Goal: Transaction & Acquisition: Purchase product/service

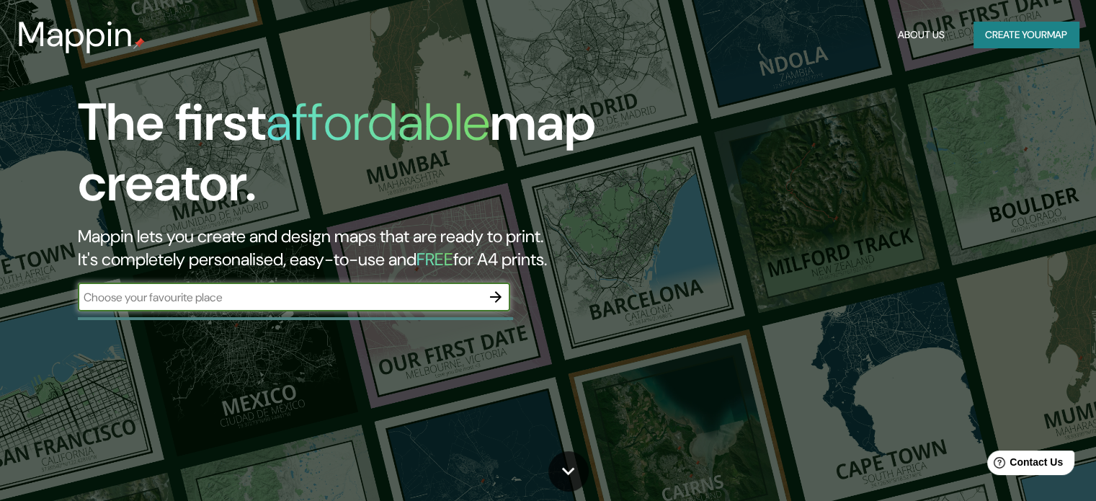
click at [201, 298] on input "text" at bounding box center [279, 297] width 403 height 17
type input "oporto"
click at [498, 297] on icon "button" at bounding box center [496, 297] width 12 height 12
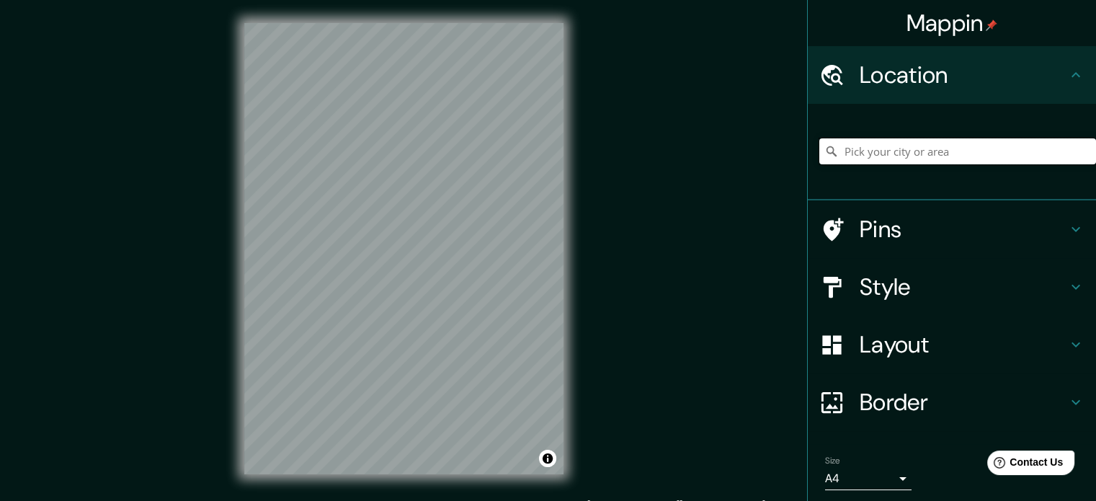
click at [916, 148] on input "Pick your city or area" at bounding box center [957, 151] width 277 height 26
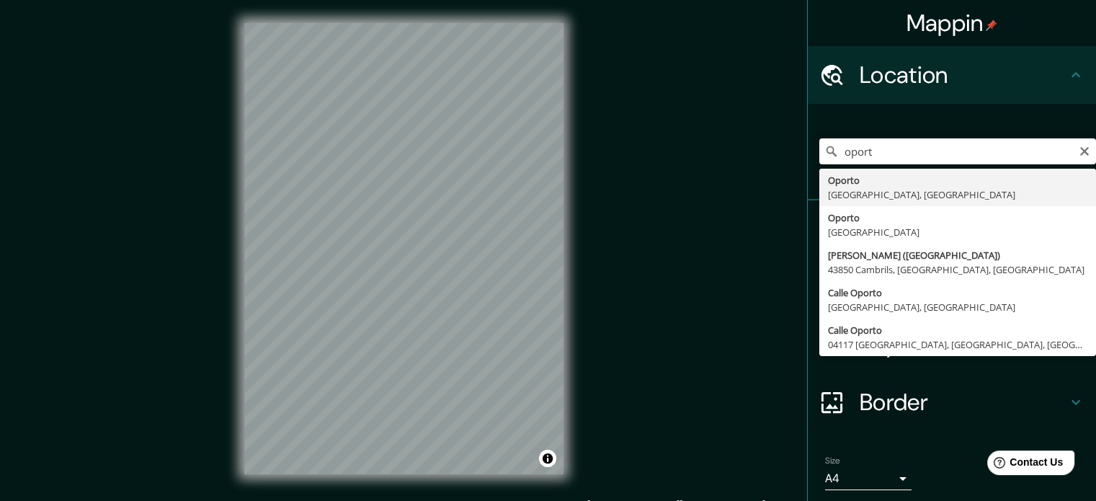
type input "[GEOGRAPHIC_DATA], [GEOGRAPHIC_DATA], [GEOGRAPHIC_DATA]"
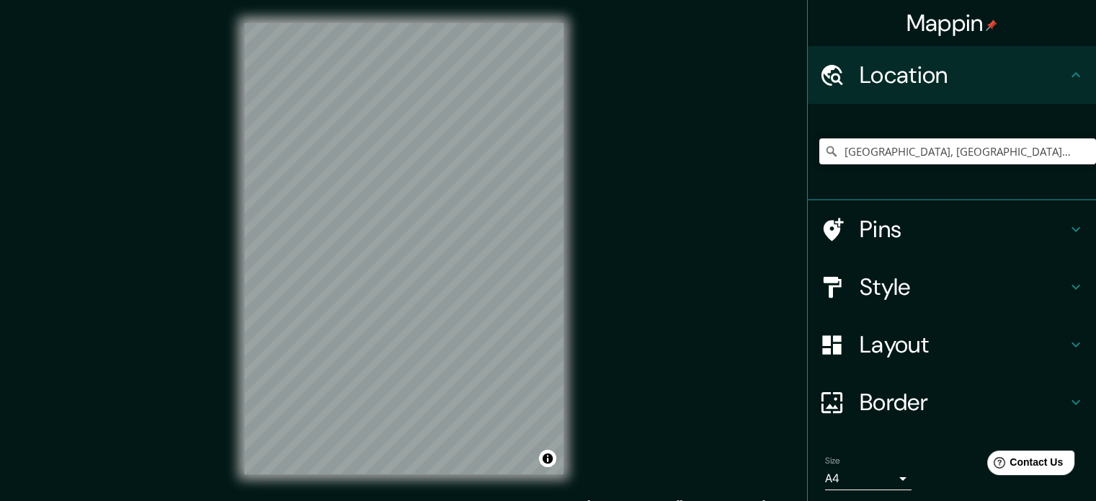
click at [919, 228] on h4 "Pins" at bounding box center [962, 229] width 207 height 29
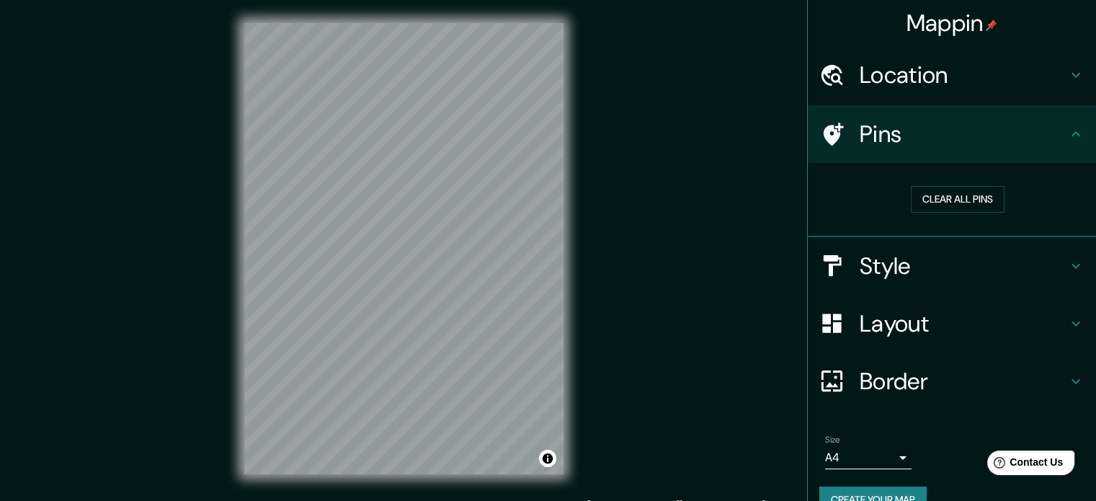
click at [900, 129] on h4 "Pins" at bounding box center [962, 134] width 207 height 29
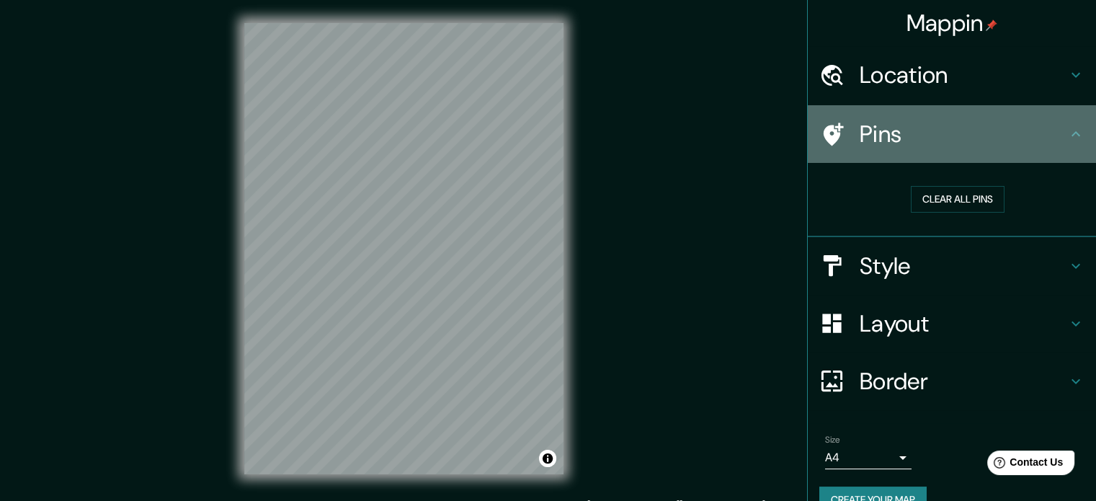
click at [830, 136] on icon at bounding box center [831, 134] width 25 height 25
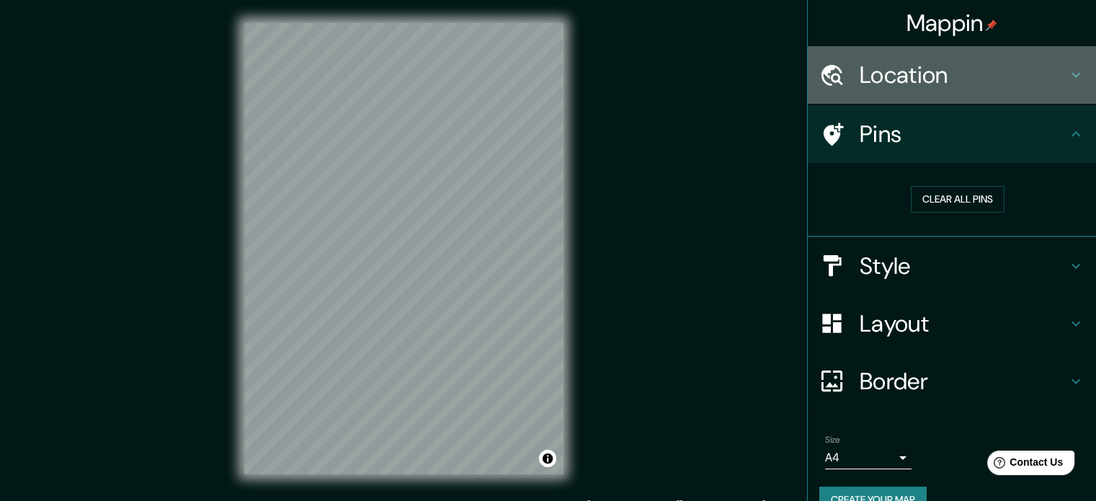
click at [894, 71] on h4 "Location" at bounding box center [962, 75] width 207 height 29
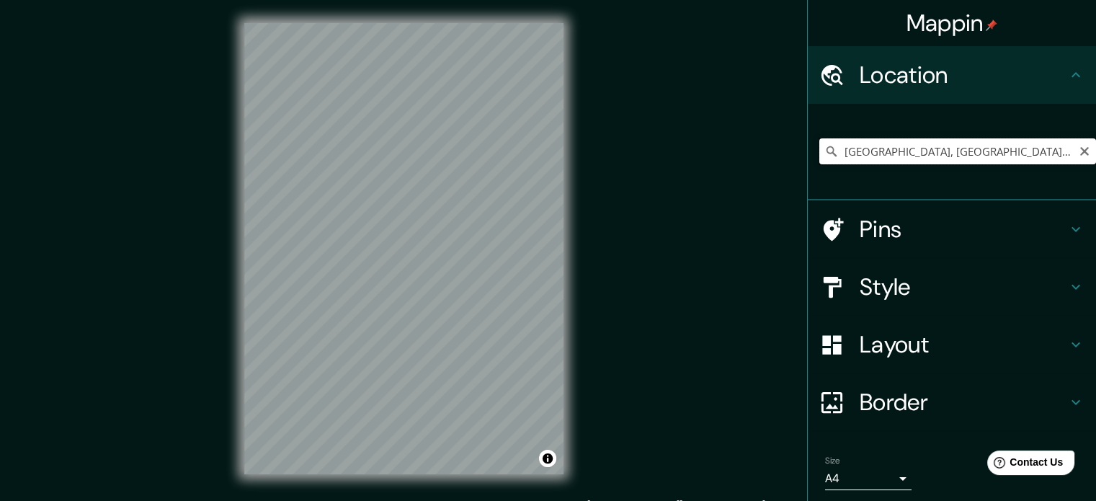
click at [865, 147] on input "[GEOGRAPHIC_DATA], [GEOGRAPHIC_DATA], [GEOGRAPHIC_DATA]" at bounding box center [957, 151] width 277 height 26
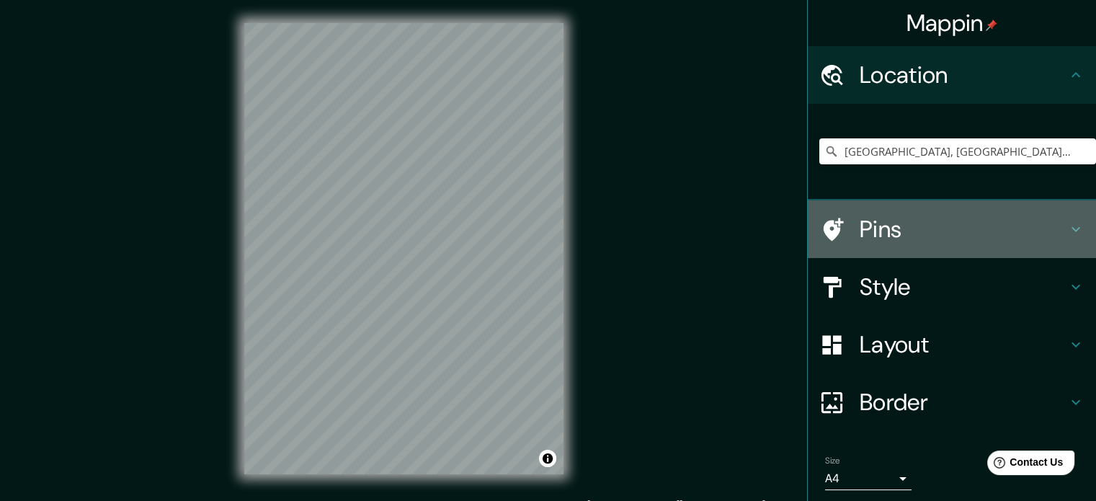
click at [1067, 225] on icon at bounding box center [1075, 228] width 17 height 17
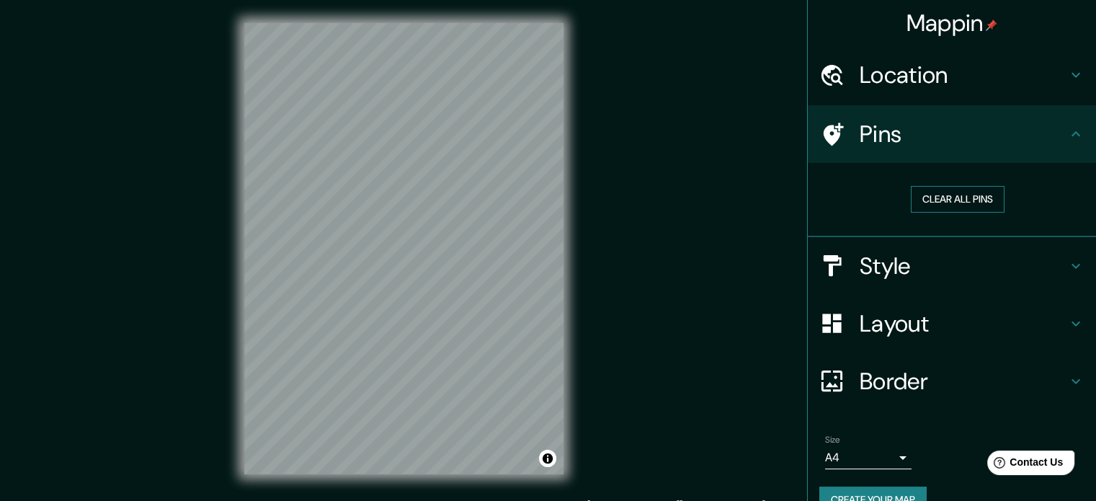
click at [970, 205] on button "Clear all pins" at bounding box center [958, 199] width 94 height 27
click at [819, 126] on icon at bounding box center [831, 134] width 25 height 25
click at [827, 126] on icon at bounding box center [833, 133] width 20 height 23
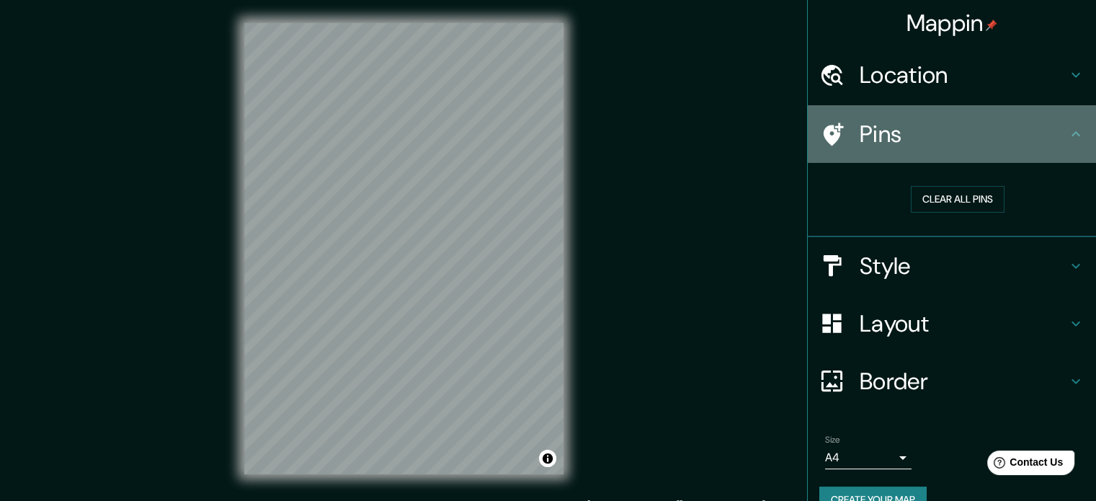
click at [827, 126] on icon at bounding box center [833, 133] width 20 height 23
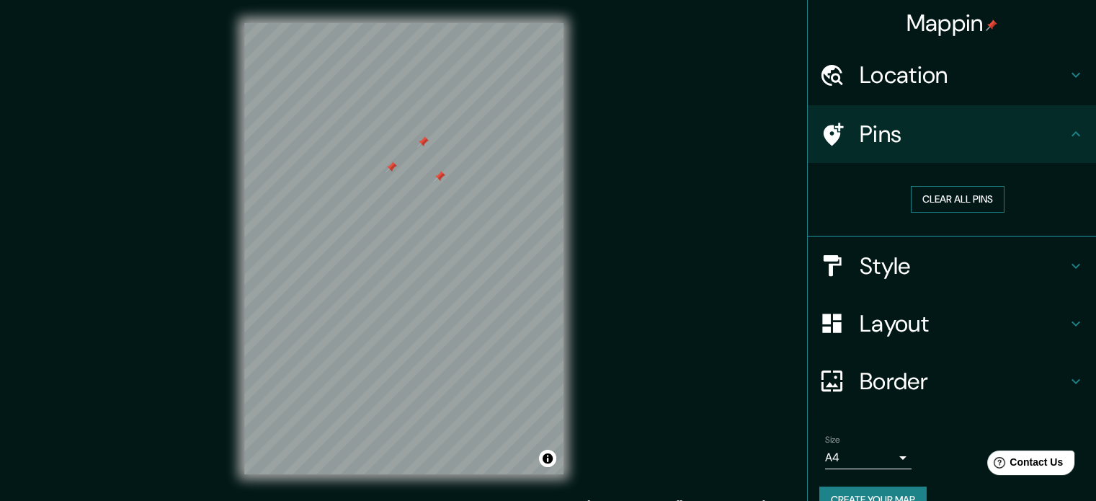
click at [958, 192] on button "Clear all pins" at bounding box center [958, 199] width 94 height 27
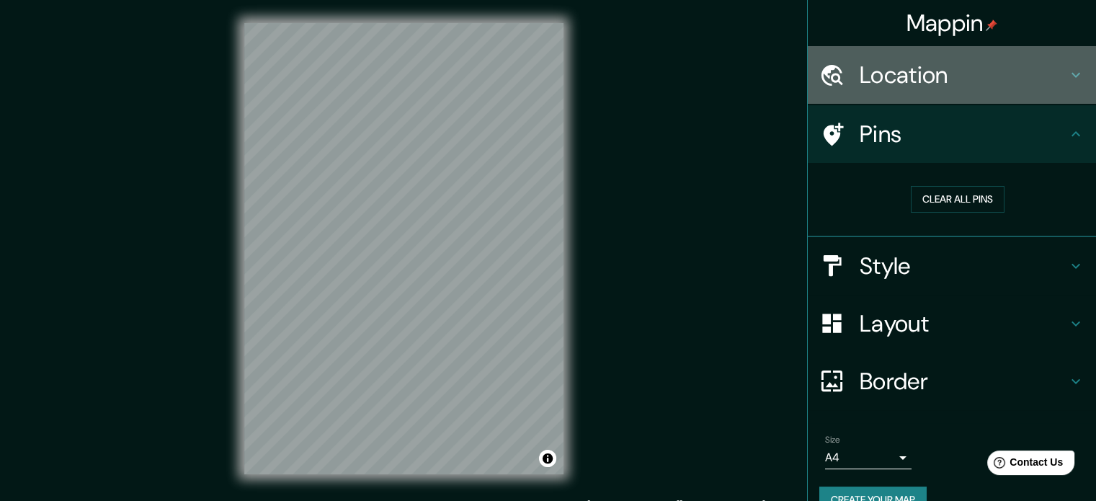
click at [962, 83] on h4 "Location" at bounding box center [962, 75] width 207 height 29
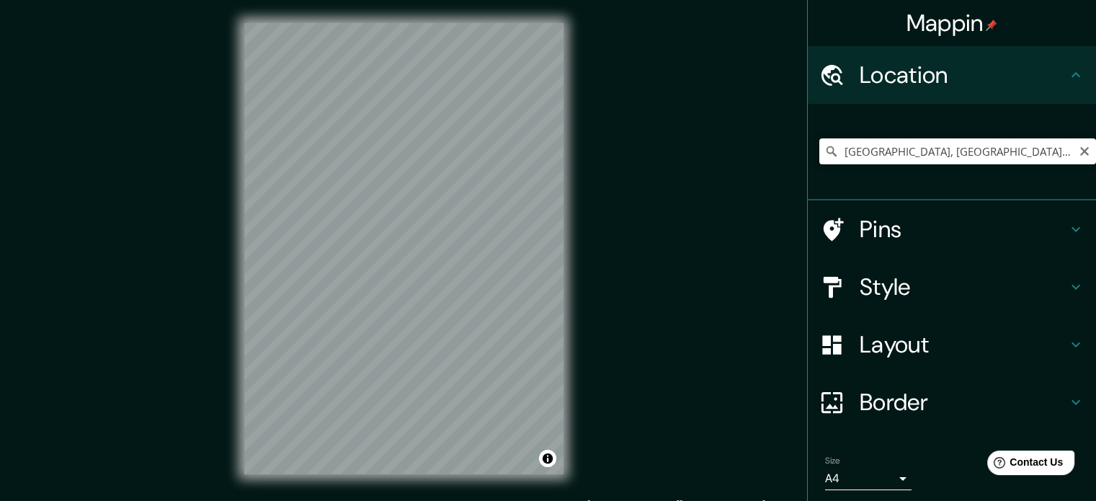
click at [913, 148] on input "[GEOGRAPHIC_DATA], [GEOGRAPHIC_DATA], [GEOGRAPHIC_DATA]" at bounding box center [957, 151] width 277 height 26
